Goal: Task Accomplishment & Management: Use online tool/utility

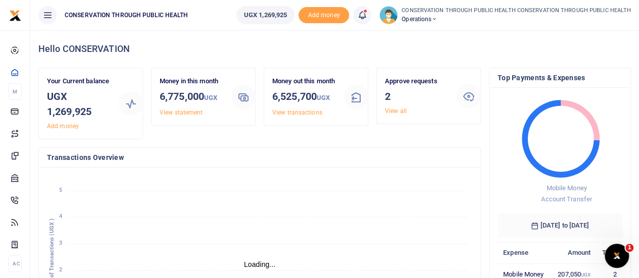
scroll to position [8, 8]
click at [437, 23] on icon at bounding box center [434, 19] width 6 height 7
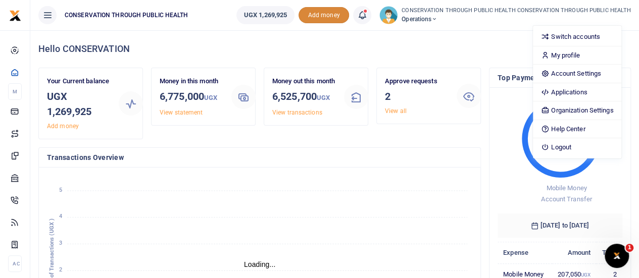
click at [333, 17] on span "Add money" at bounding box center [323, 15] width 51 height 17
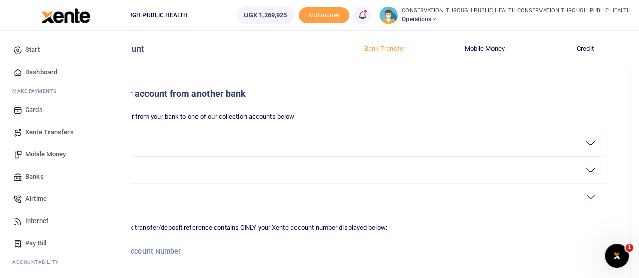
click at [51, 148] on link "Mobile Money" at bounding box center [65, 154] width 115 height 22
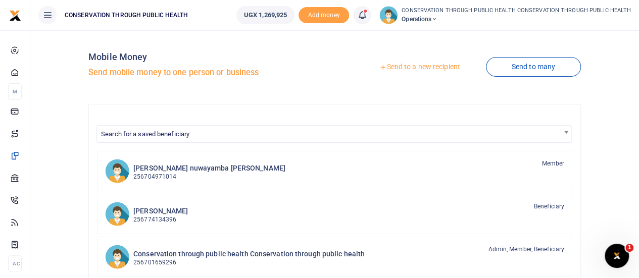
click at [408, 69] on link "Send to a new recipient" at bounding box center [420, 67] width 132 height 18
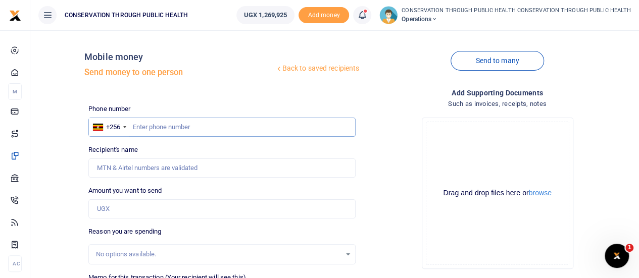
click at [159, 130] on input "text" at bounding box center [221, 127] width 267 height 19
type input "776854775"
type input "[PERSON_NAME]"
type input "776854775"
click at [169, 209] on input "Amount you want to send" at bounding box center [221, 208] width 267 height 19
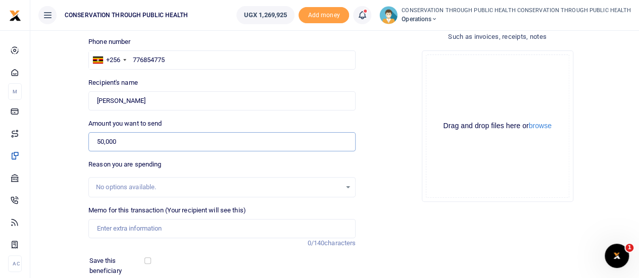
scroll to position [72, 0]
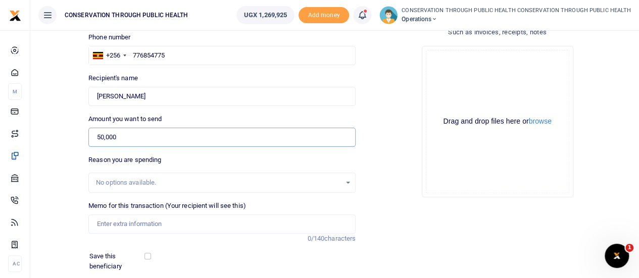
type input "50,000"
click at [128, 221] on input "Memo for this transaction (Your recipient will see this)" at bounding box center [221, 224] width 267 height 19
type input "Fuel for office activities"
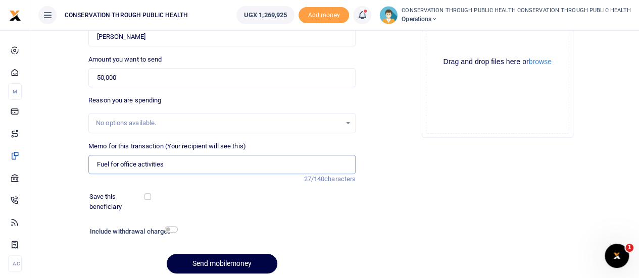
scroll to position [132, 0]
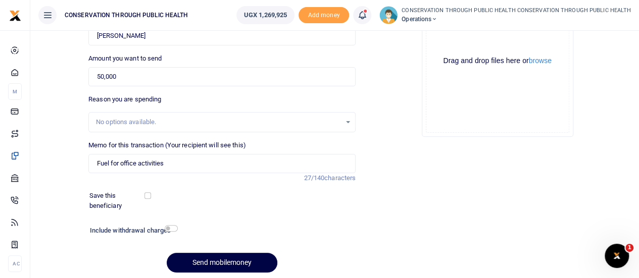
click at [167, 224] on div "Include withdrawal charges" at bounding box center [131, 232] width 91 height 16
click at [175, 232] on div "Include withdrawal charges" at bounding box center [131, 232] width 91 height 16
click at [171, 228] on input "checkbox" at bounding box center [171, 228] width 13 height 7
checkbox input "true"
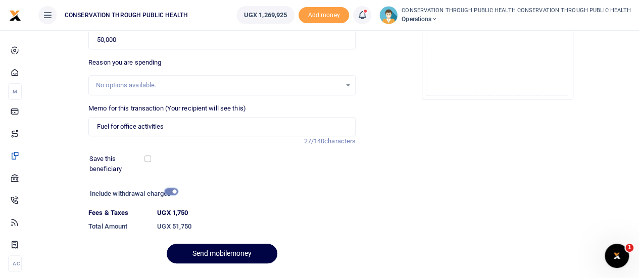
scroll to position [196, 0]
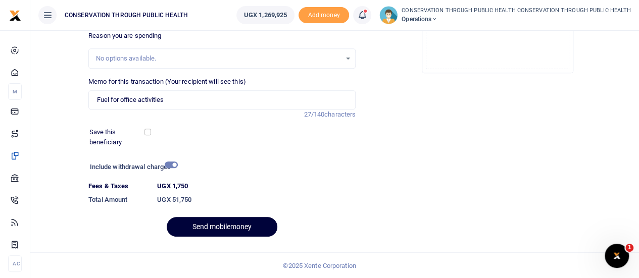
click at [229, 221] on button "Send mobilemoney" at bounding box center [222, 227] width 111 height 20
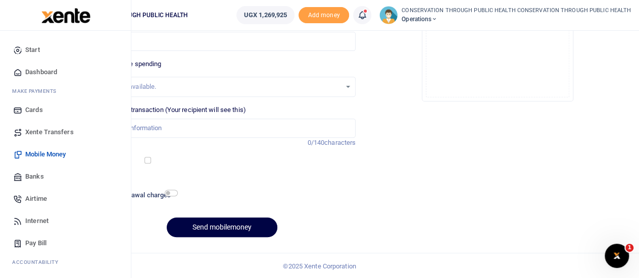
click at [37, 67] on span "Dashboard" at bounding box center [41, 72] width 32 height 10
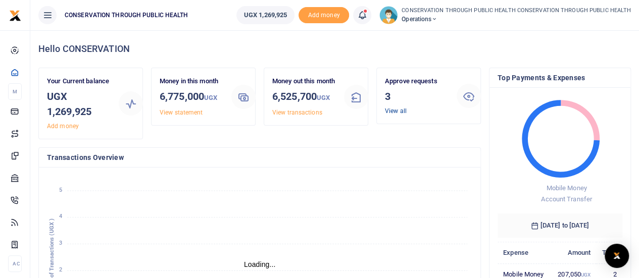
scroll to position [8, 8]
click at [394, 112] on link "View all" at bounding box center [396, 111] width 22 height 7
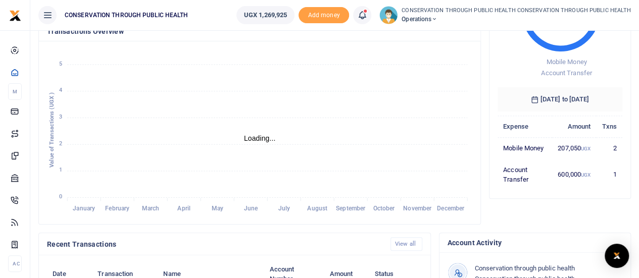
scroll to position [118, 0]
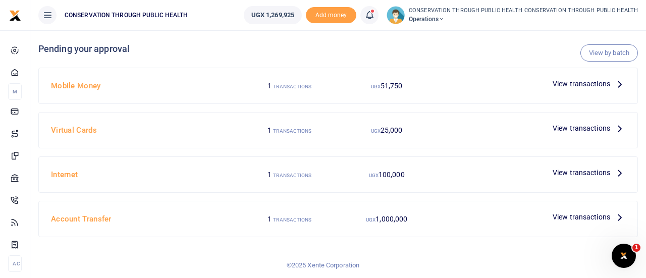
click at [619, 84] on icon at bounding box center [620, 83] width 11 height 11
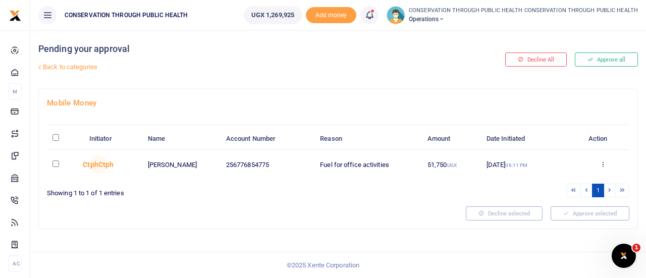
click at [54, 165] on input "checkbox" at bounding box center [56, 164] width 7 height 7
checkbox input "true"
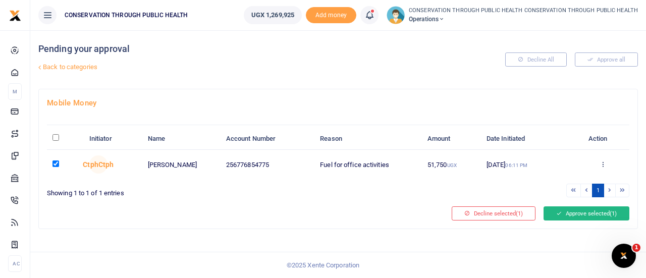
click at [568, 208] on button "Approve selected (1)" at bounding box center [587, 214] width 86 height 14
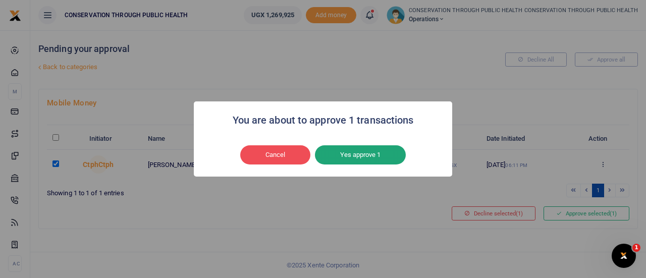
click at [377, 156] on button "Yes approve 1" at bounding box center [360, 154] width 91 height 19
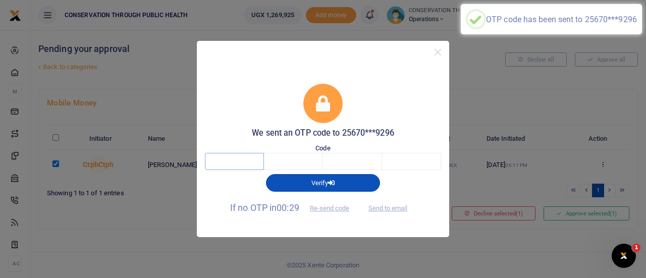
click at [262, 158] on input "text" at bounding box center [234, 161] width 59 height 17
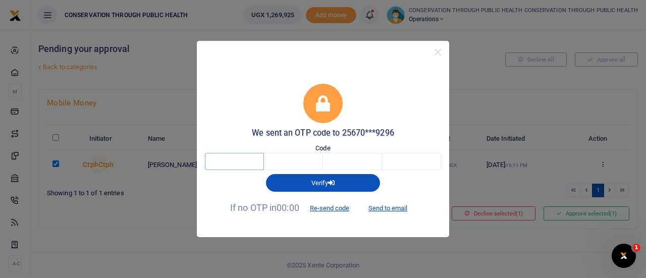
click at [244, 164] on input "text" at bounding box center [234, 161] width 59 height 17
type input "8"
type input "3"
type input "1"
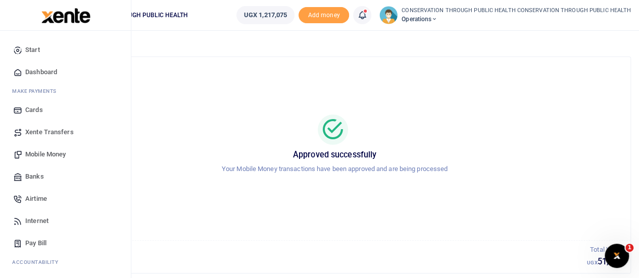
click at [42, 66] on link "Dashboard" at bounding box center [65, 72] width 115 height 22
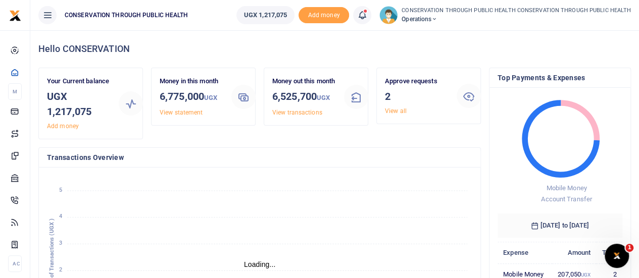
scroll to position [8, 8]
